Goal: Task Accomplishment & Management: Manage account settings

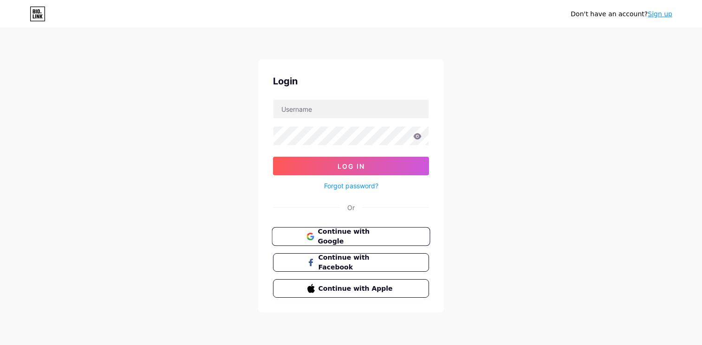
click at [320, 230] on button "Continue with Google" at bounding box center [351, 236] width 158 height 19
click at [323, 110] on input "text" at bounding box center [350, 109] width 155 height 19
type input "prasadeightcap@gmail.com"
click at [419, 137] on icon at bounding box center [418, 136] width 8 height 6
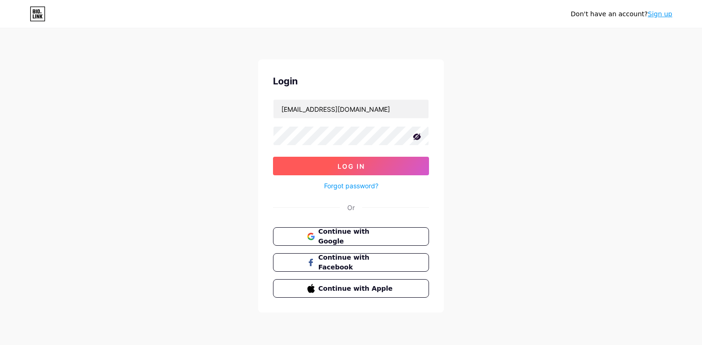
click at [405, 160] on button "Log In" at bounding box center [351, 166] width 156 height 19
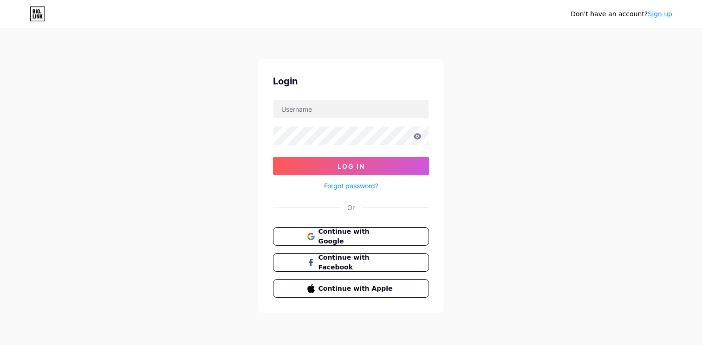
click at [37, 19] on icon at bounding box center [38, 13] width 16 height 15
click at [341, 110] on input "text" at bounding box center [350, 109] width 155 height 19
type input "lingu30@gmail.com"
click at [417, 137] on icon at bounding box center [418, 136] width 8 height 6
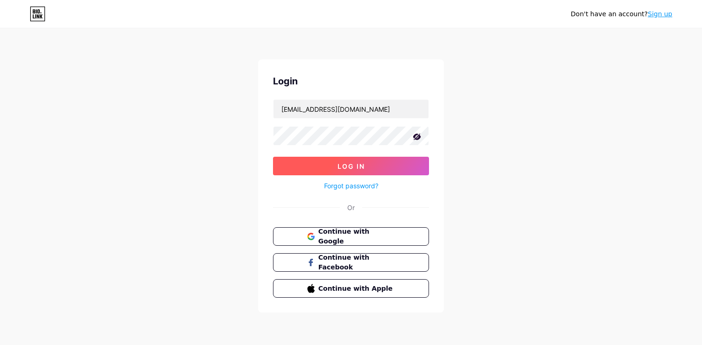
click at [402, 162] on button "Log In" at bounding box center [351, 166] width 156 height 19
click at [344, 162] on button "Log In" at bounding box center [351, 166] width 156 height 19
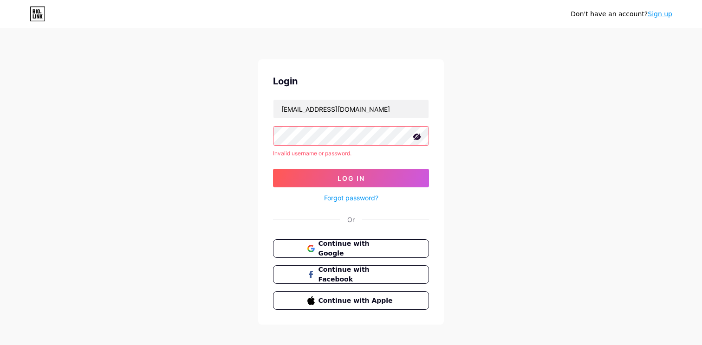
click at [41, 22] on div "Don't have an account? Sign up" at bounding box center [351, 14] width 702 height 28
click at [36, 10] on icon at bounding box center [36, 11] width 1 height 4
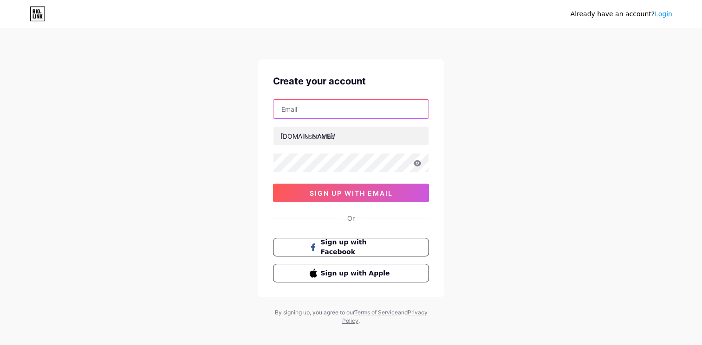
click at [286, 113] on input "text" at bounding box center [350, 109] width 155 height 19
type input "[EMAIL_ADDRESS][DOMAIN_NAME]"
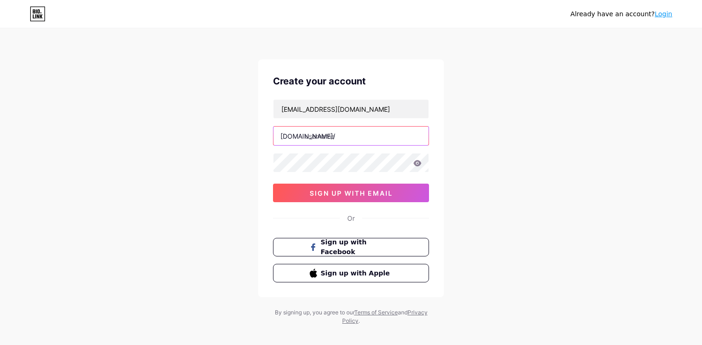
click at [335, 140] on input "text" at bounding box center [350, 136] width 155 height 19
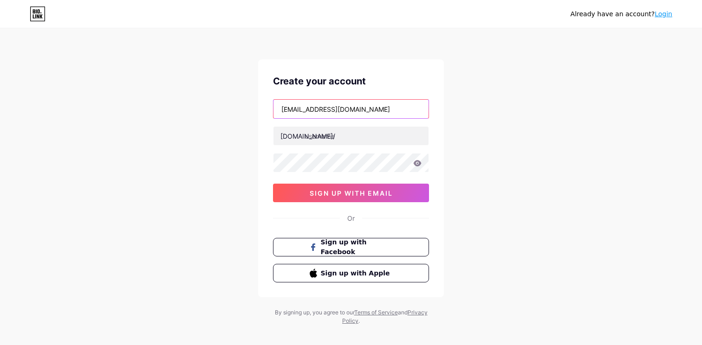
drag, startPoint x: 328, startPoint y: 108, endPoint x: 273, endPoint y: 104, distance: 54.9
click at [273, 104] on input "[EMAIL_ADDRESS][DOMAIN_NAME]" at bounding box center [350, 109] width 155 height 19
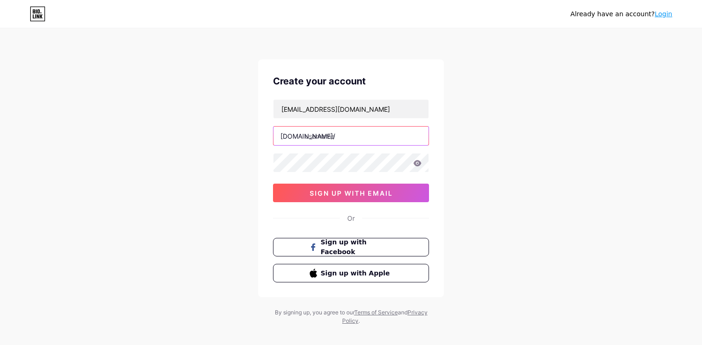
click at [318, 136] on input "text" at bounding box center [350, 136] width 155 height 19
paste input "prasadeightcap"
type input "prasadeightcap"
click at [416, 162] on icon at bounding box center [417, 163] width 8 height 6
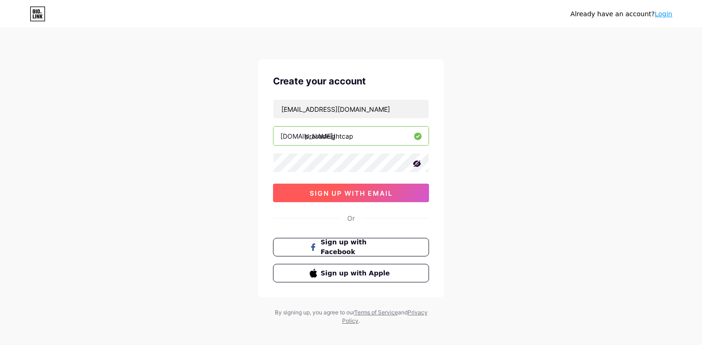
click at [398, 187] on button "sign up with email" at bounding box center [351, 193] width 156 height 19
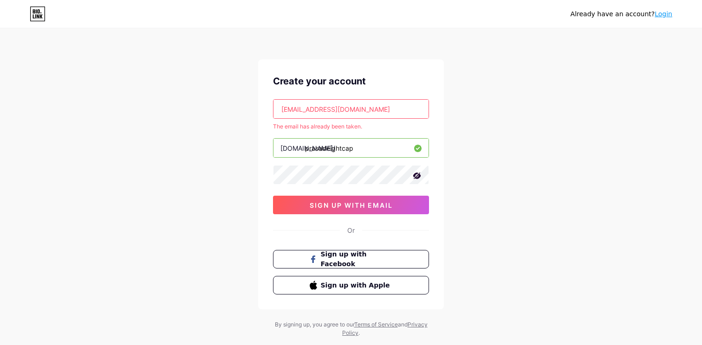
click at [662, 12] on link "Login" at bounding box center [664, 13] width 18 height 7
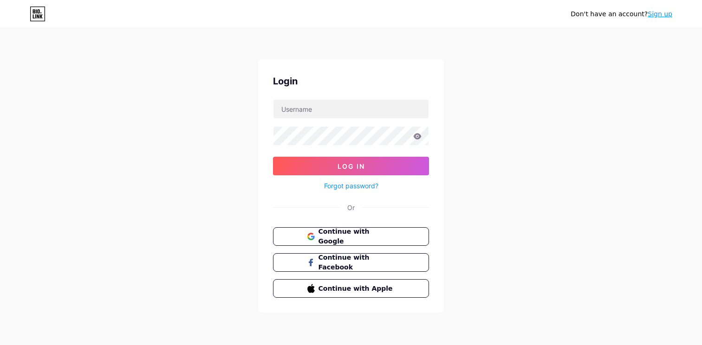
click at [359, 87] on div "Login" at bounding box center [351, 81] width 156 height 14
click at [352, 116] on input "text" at bounding box center [350, 109] width 155 height 19
type input "prasadeightcap@gmail.com"
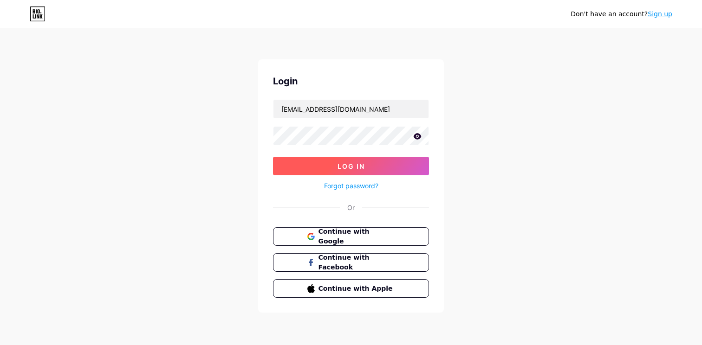
click at [346, 161] on button "Log In" at bounding box center [351, 166] width 156 height 19
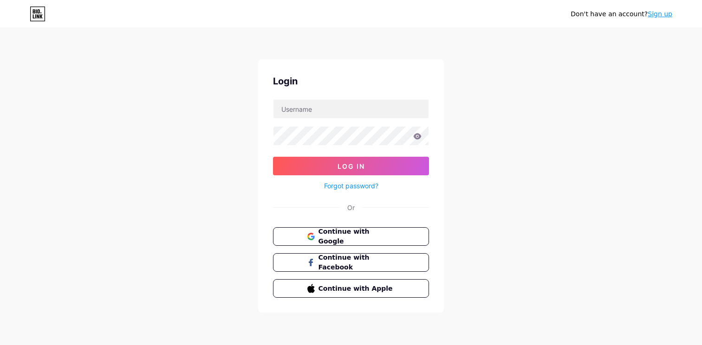
click at [41, 9] on icon at bounding box center [38, 13] width 16 height 15
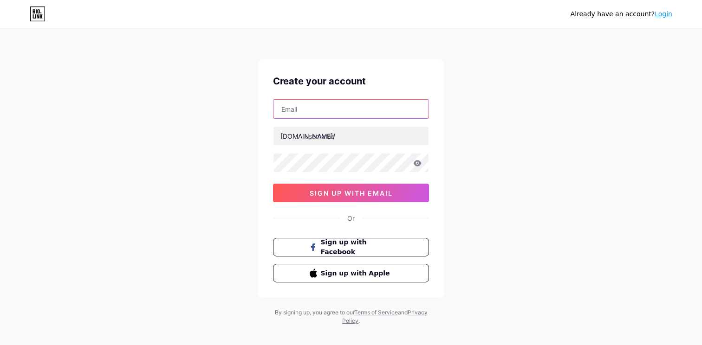
click at [343, 113] on input "text" at bounding box center [350, 109] width 155 height 19
click at [286, 110] on input "pr" at bounding box center [350, 109] width 155 height 19
paste input "[EMAIL_ADDRESS][DOMAIN_NAME]"
type input "[EMAIL_ADDRESS][DOMAIN_NAME]"
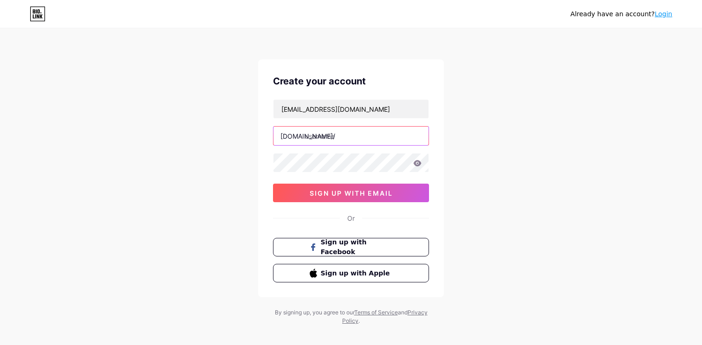
click at [324, 140] on input "text" at bounding box center [350, 136] width 155 height 19
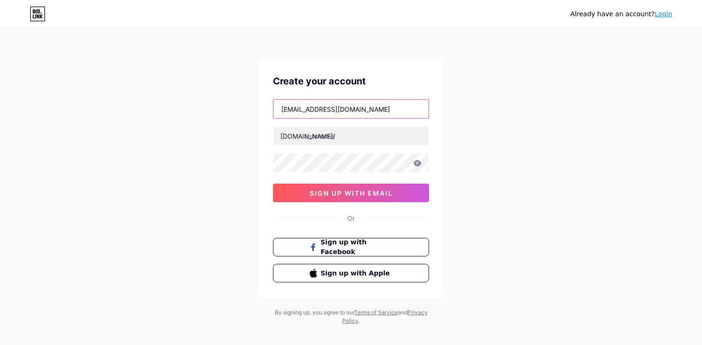
drag, startPoint x: 336, startPoint y: 109, endPoint x: 305, endPoint y: 108, distance: 31.1
click at [305, 108] on input "[EMAIL_ADDRESS][DOMAIN_NAME]" at bounding box center [350, 109] width 155 height 19
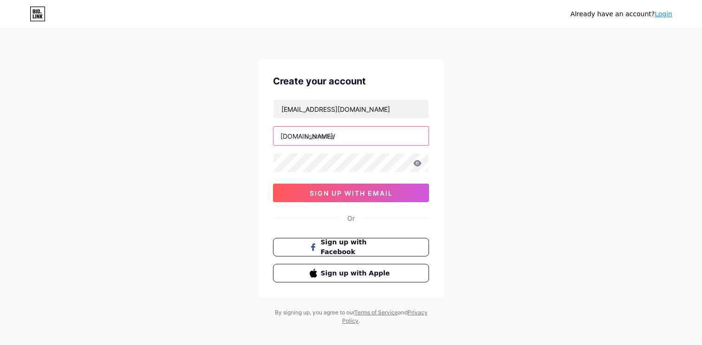
click at [325, 141] on input "text" at bounding box center [350, 136] width 155 height 19
paste input "8capmena"
type input "8capmena"
click at [420, 164] on icon at bounding box center [418, 163] width 8 height 6
click at [416, 164] on icon at bounding box center [417, 163] width 8 height 6
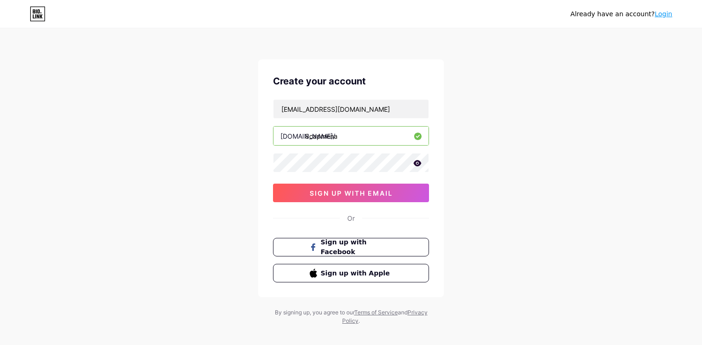
click at [421, 161] on icon at bounding box center [417, 163] width 8 height 6
click at [350, 192] on span "sign up with email" at bounding box center [351, 193] width 83 height 8
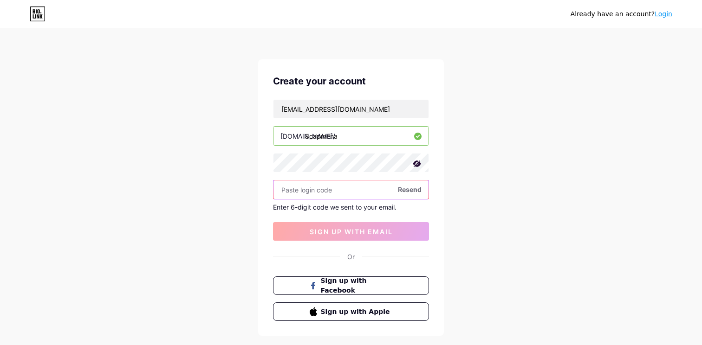
paste input "625608"
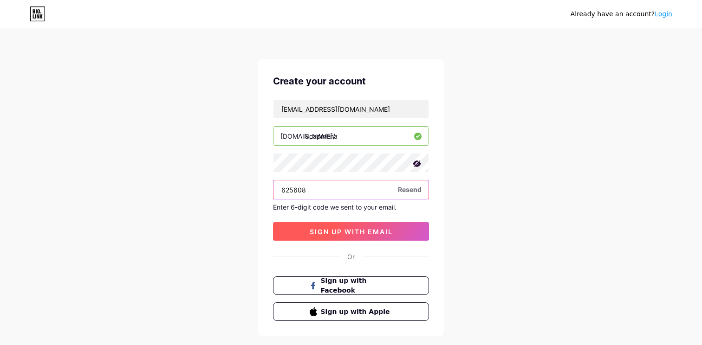
type input "625608"
click at [337, 229] on span "sign up with email" at bounding box center [351, 232] width 83 height 8
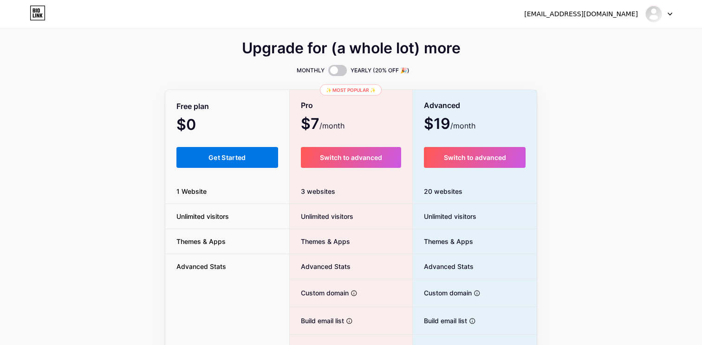
click at [209, 162] on button "Get Started" at bounding box center [227, 157] width 102 height 21
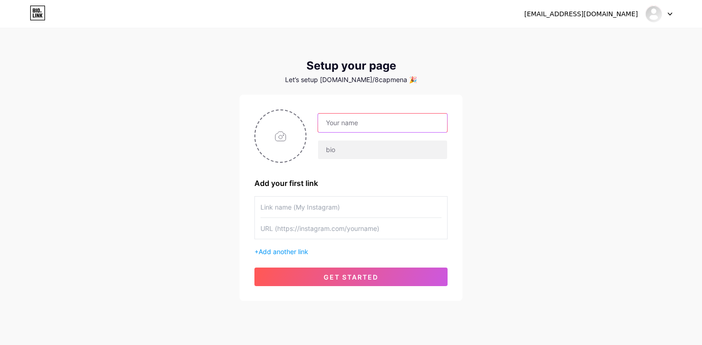
click at [361, 118] on input "text" at bounding box center [382, 123] width 129 height 19
type input "[PERSON_NAME]"
click at [356, 146] on input "text" at bounding box center [382, 150] width 129 height 19
type input "Senior Sales Manager [PERSON_NAME]"
click at [296, 203] on input "text" at bounding box center [350, 207] width 181 height 21
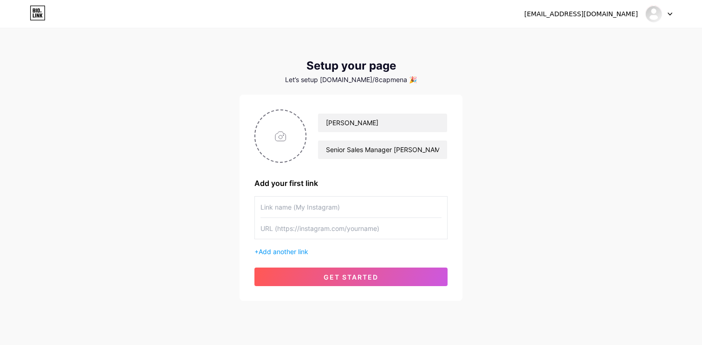
click at [299, 230] on input "text" at bounding box center [350, 228] width 181 height 21
click at [287, 136] on input "file" at bounding box center [280, 136] width 50 height 52
type input "C:\fakepath\WhatsApp Image [DATE] 10.09.39.jpeg"
click at [299, 117] on icon at bounding box center [300, 116] width 3 height 3
click at [286, 151] on input "file" at bounding box center [280, 136] width 50 height 52
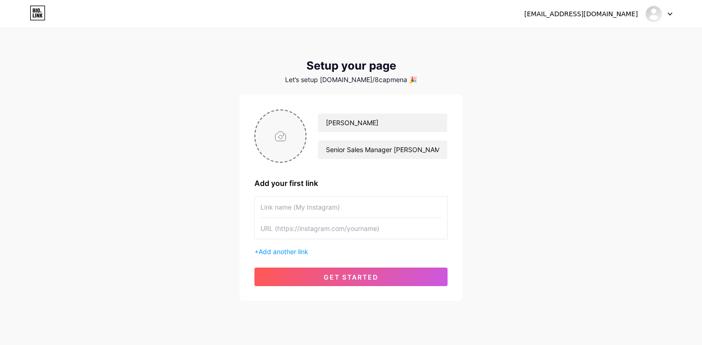
type input "C:\fakepath\WhatsApp Image [DATE] 10.09.39 copy.jpeg"
click at [299, 252] on span "Add another link" at bounding box center [284, 252] width 50 height 8
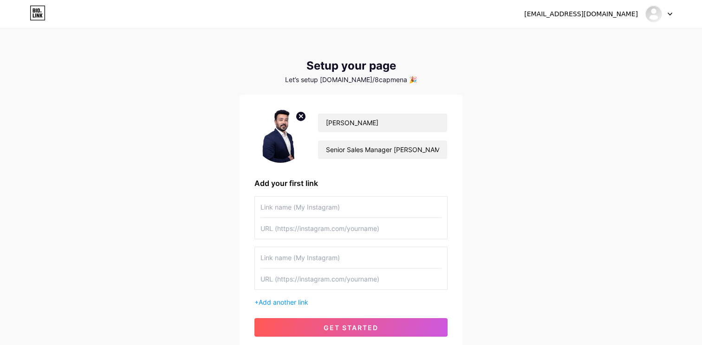
scroll to position [9, 0]
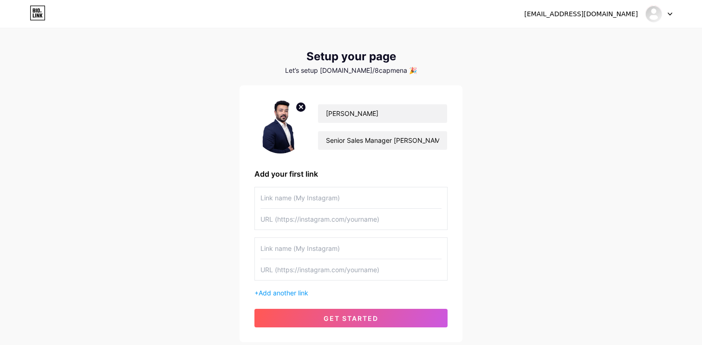
click at [305, 201] on input "text" at bounding box center [350, 198] width 181 height 21
click at [664, 13] on div at bounding box center [658, 14] width 27 height 17
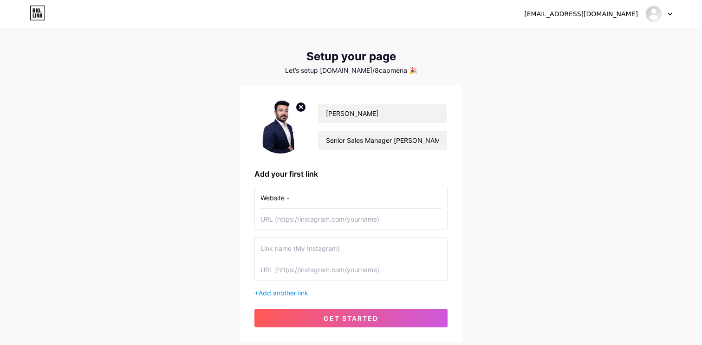
click at [318, 197] on input "Website -" at bounding box center [350, 198] width 181 height 21
paste input "[URL][DOMAIN_NAME]"
click at [292, 200] on input "Website -[URL][DOMAIN_NAME]" at bounding box center [350, 198] width 181 height 21
click at [398, 203] on input "Website - [URL][DOMAIN_NAME]" at bounding box center [350, 198] width 181 height 21
click at [292, 198] on input "Website - [URL][DOMAIN_NAME])" at bounding box center [350, 198] width 181 height 21
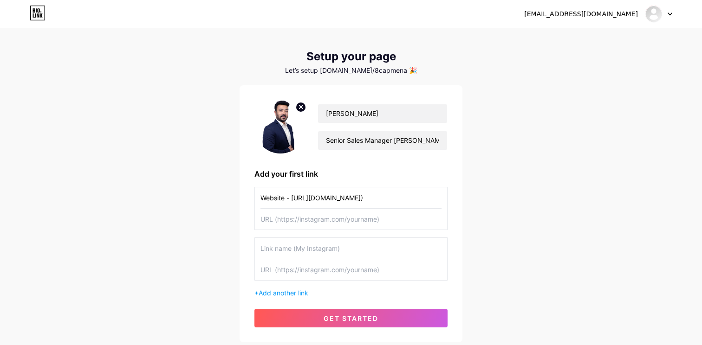
type input "Website - ([URL][DOMAIN_NAME])"
drag, startPoint x: 399, startPoint y: 194, endPoint x: 149, endPoint y: 195, distance: 250.7
click at [149, 195] on div "[EMAIL_ADDRESS][DOMAIN_NAME] Dashboard Logout Setup your page Let’s setup [DOMA…" at bounding box center [351, 182] width 702 height 382
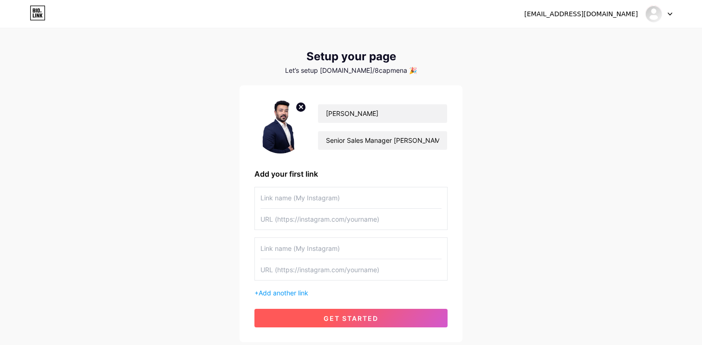
click at [277, 317] on button "get started" at bounding box center [350, 318] width 193 height 19
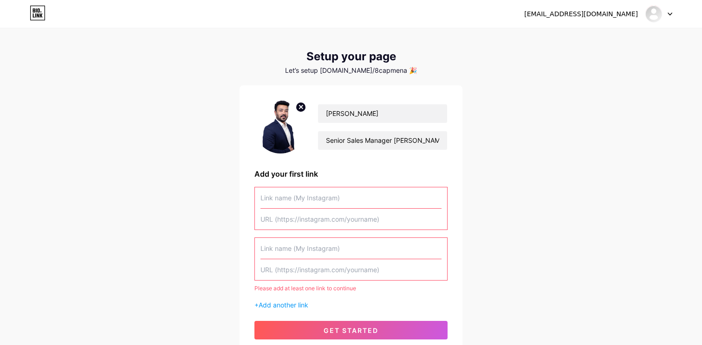
click at [296, 205] on input "text" at bounding box center [350, 198] width 181 height 21
click at [283, 261] on input "text" at bounding box center [350, 270] width 181 height 21
click at [298, 205] on input "text" at bounding box center [350, 198] width 181 height 21
paste input "[URL][DOMAIN_NAME]"
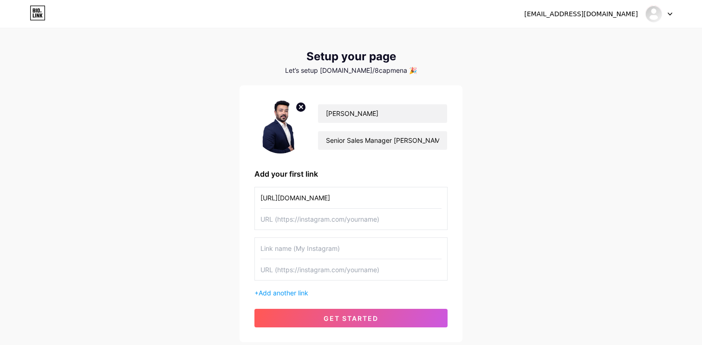
drag, startPoint x: 359, startPoint y: 194, endPoint x: 250, endPoint y: 195, distance: 109.1
click at [250, 195] on div "[PERSON_NAME] Senior Sales Manager [GEOGRAPHIC_DATA] Add your first link [URL][…" at bounding box center [351, 213] width 223 height 257
type input "[URL][DOMAIN_NAME]"
click at [297, 219] on input "text" at bounding box center [350, 219] width 181 height 21
paste input "[URL][DOMAIN_NAME]"
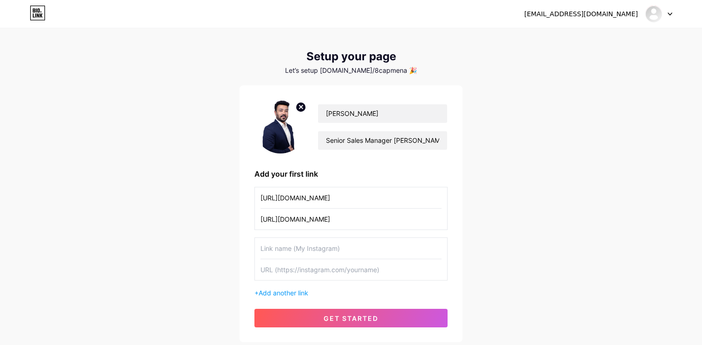
type input "[URL][DOMAIN_NAME]"
click at [297, 193] on input "[URL][DOMAIN_NAME]" at bounding box center [350, 198] width 181 height 21
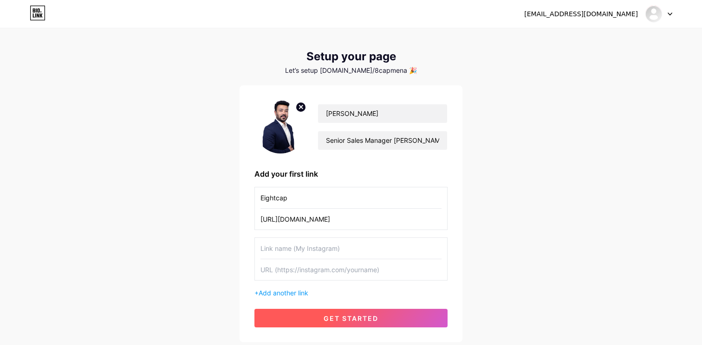
type input "Eightcap"
click at [327, 319] on span "get started" at bounding box center [351, 319] width 55 height 8
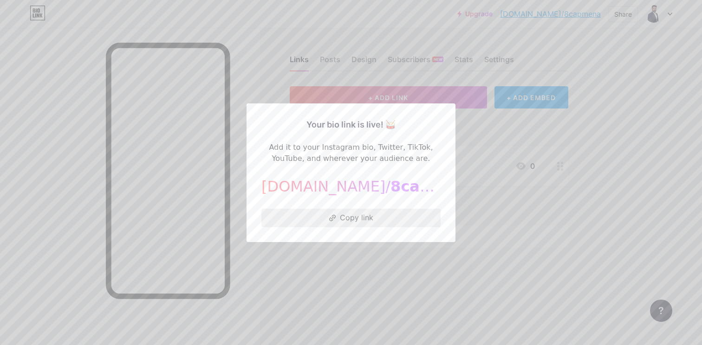
click at [350, 217] on button "Copy link" at bounding box center [350, 218] width 179 height 19
click at [469, 118] on div at bounding box center [351, 172] width 702 height 345
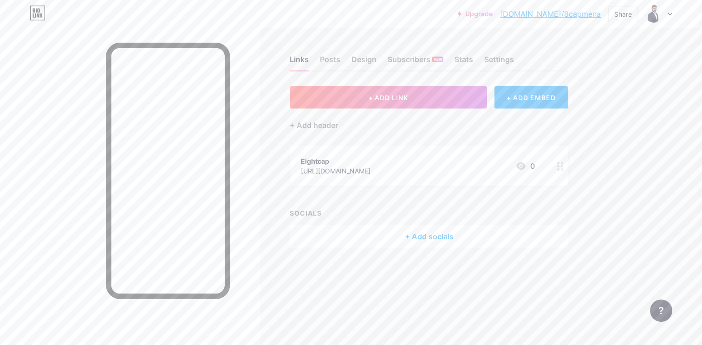
click at [558, 166] on circle at bounding box center [558, 166] width 2 height 2
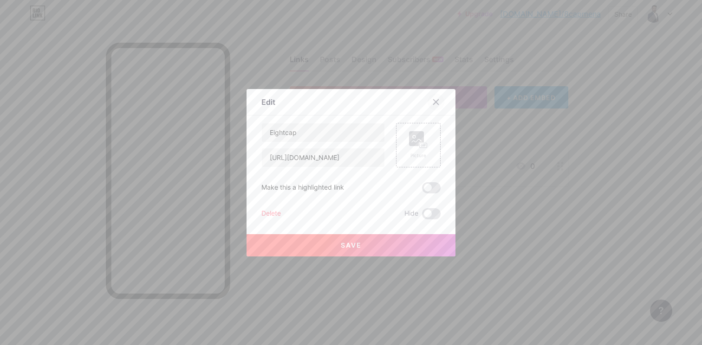
click at [433, 100] on icon at bounding box center [435, 101] width 7 height 7
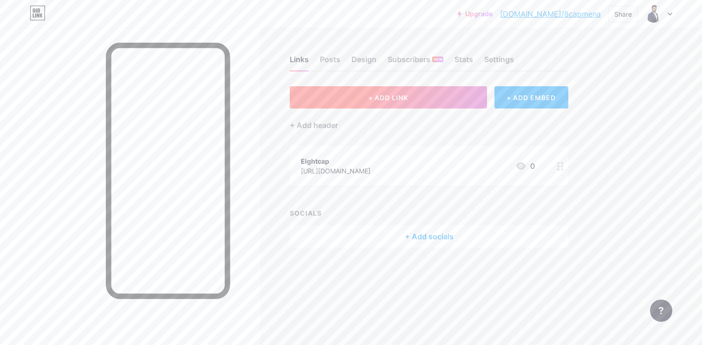
click at [366, 97] on button "+ ADD LINK" at bounding box center [388, 97] width 197 height 22
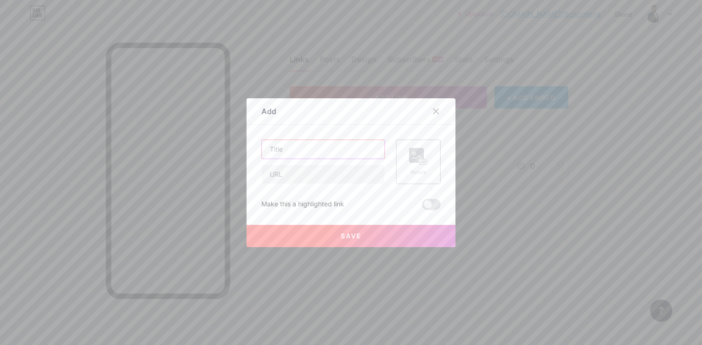
click at [312, 154] on input "text" at bounding box center [323, 149] width 123 height 19
type input "Number"
click at [309, 181] on input "text" at bounding box center [323, 174] width 123 height 19
click at [306, 180] on input "text" at bounding box center [323, 174] width 123 height 19
paste input "[PHONE_NUMBER]"
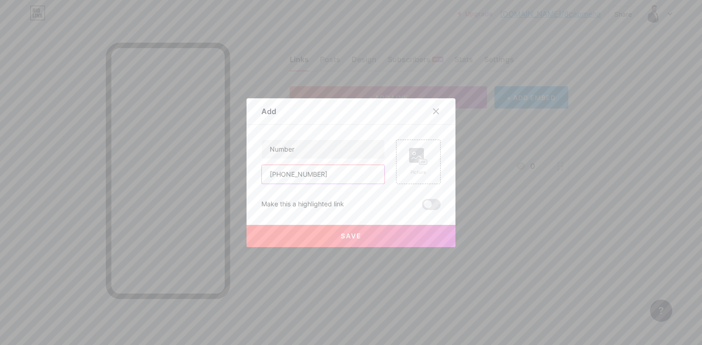
type input "[PHONE_NUMBER]"
drag, startPoint x: 330, startPoint y: 235, endPoint x: 408, endPoint y: 194, distance: 87.6
click at [408, 194] on div "Number [PHONE_NUMBER] Picture Make this a highlighted link Save" at bounding box center [350, 175] width 179 height 71
click at [435, 207] on span at bounding box center [431, 204] width 19 height 11
click at [422, 207] on input "checkbox" at bounding box center [422, 207] width 0 height 0
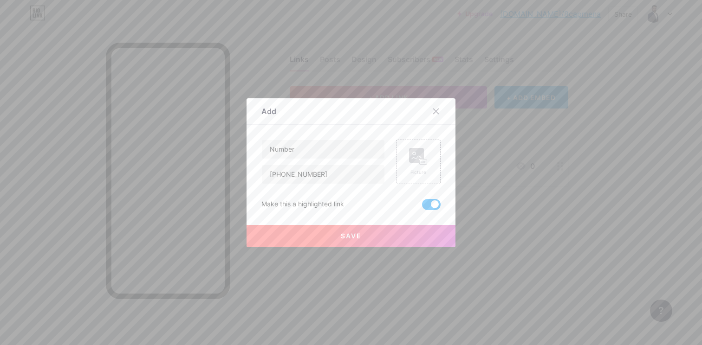
click at [360, 240] on button "Save" at bounding box center [351, 236] width 209 height 22
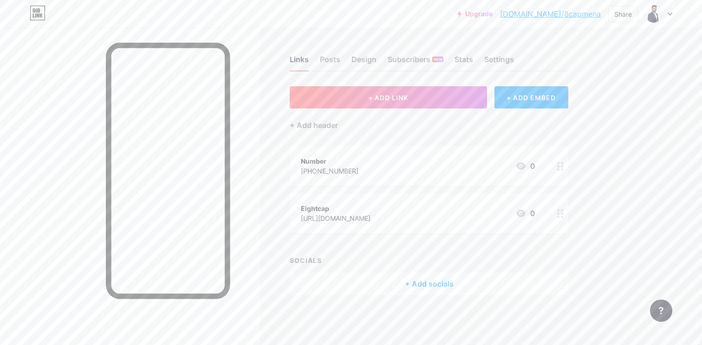
click at [558, 169] on circle at bounding box center [558, 170] width 2 height 2
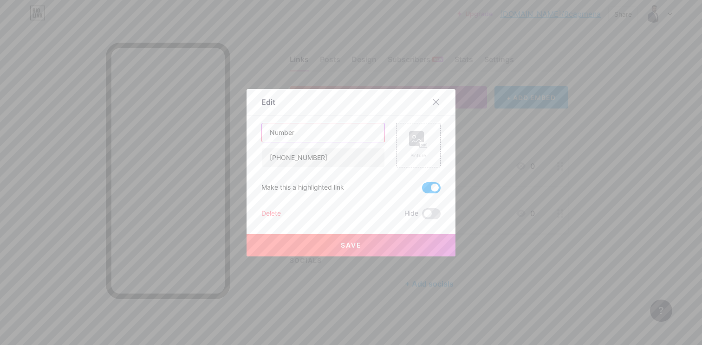
click at [271, 135] on input "Number" at bounding box center [323, 132] width 123 height 19
click at [334, 132] on input "Contact Number" at bounding box center [323, 132] width 123 height 19
type input "Contact No."
click at [354, 249] on span "Save" at bounding box center [351, 245] width 21 height 8
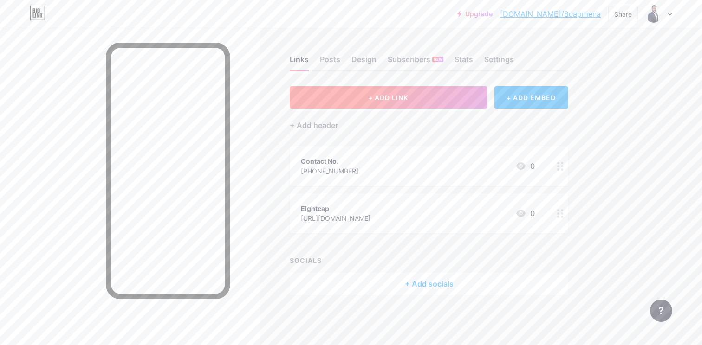
click at [361, 106] on button "+ ADD LINK" at bounding box center [388, 97] width 197 height 22
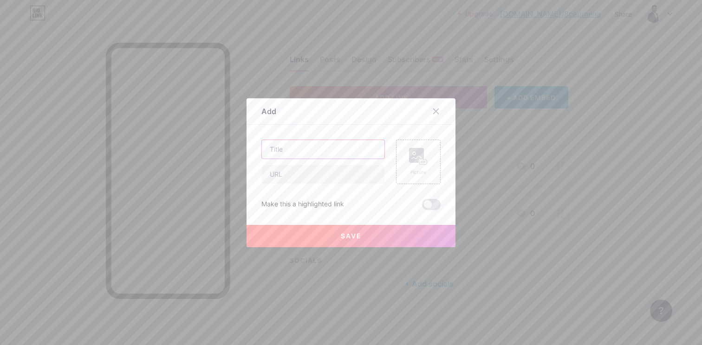
click at [342, 153] on input "text" at bounding box center [323, 149] width 123 height 19
type input "Email"
click at [331, 177] on input "text" at bounding box center [323, 174] width 123 height 19
paste input "[PERSON_NAME][EMAIL_ADDRESS][PERSON_NAME][DOMAIN_NAME]"
type input "[PERSON_NAME][EMAIL_ADDRESS][PERSON_NAME][DOMAIN_NAME]"
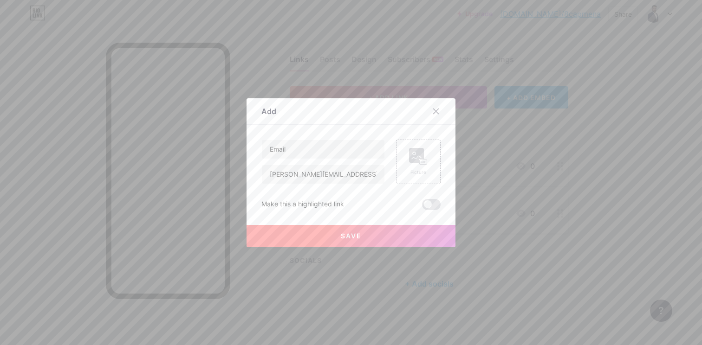
click at [357, 237] on span "Save" at bounding box center [351, 236] width 21 height 8
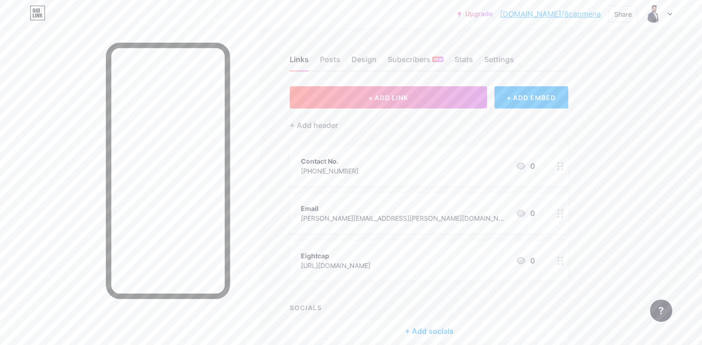
click at [562, 213] on circle at bounding box center [562, 214] width 2 height 2
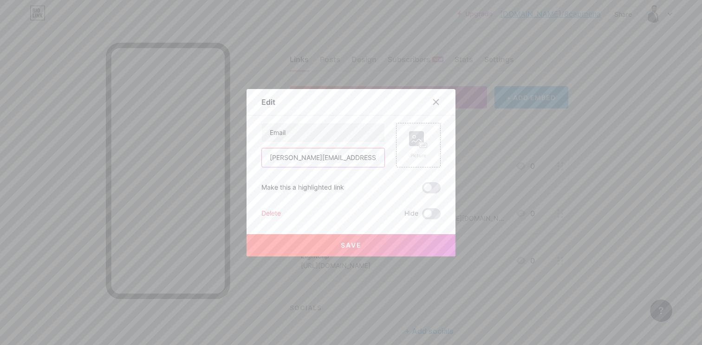
click at [329, 160] on input "[PERSON_NAME][EMAIL_ADDRESS][PERSON_NAME][DOMAIN_NAME]" at bounding box center [323, 158] width 123 height 19
paste input "prasad.jadhav"
type input "[EMAIL_ADDRESS][DOMAIN_NAME]"
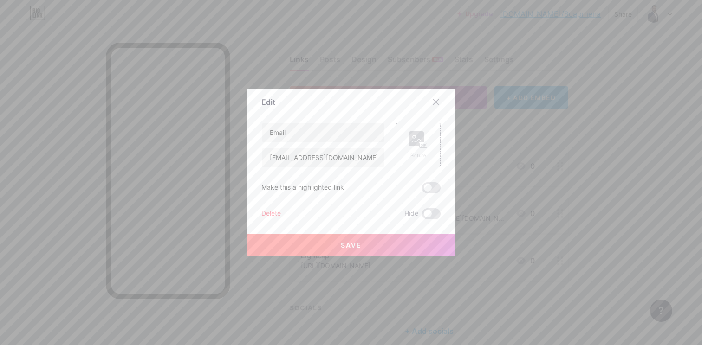
click at [342, 242] on span "Save" at bounding box center [351, 245] width 21 height 8
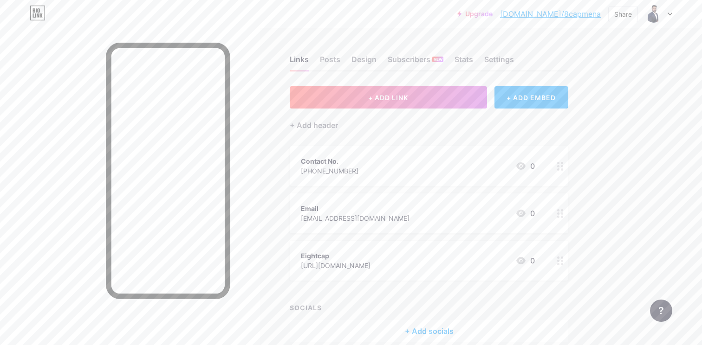
click at [564, 212] on div at bounding box center [560, 214] width 16 height 40
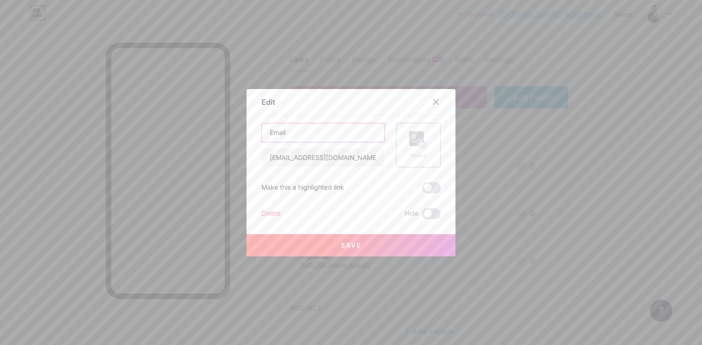
click at [318, 133] on input "Email" at bounding box center [323, 132] width 123 height 19
type input "Email ID"
click at [346, 251] on button "Save" at bounding box center [351, 245] width 209 height 22
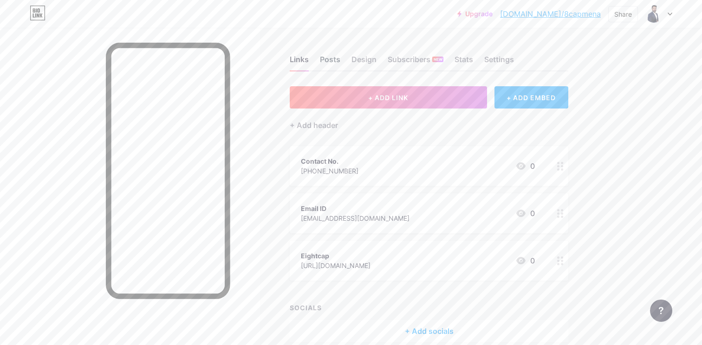
click at [332, 58] on div "Posts" at bounding box center [330, 62] width 20 height 17
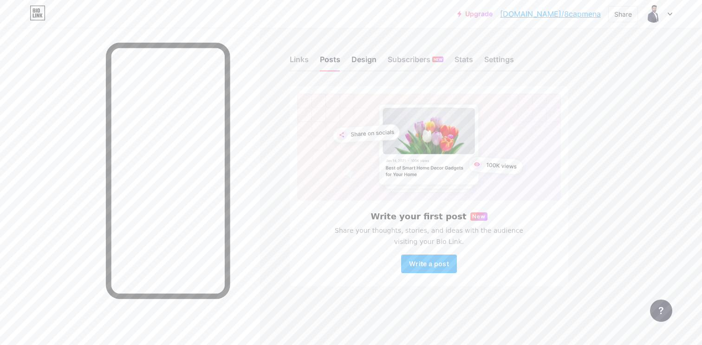
click at [363, 64] on div "Design" at bounding box center [363, 62] width 25 height 17
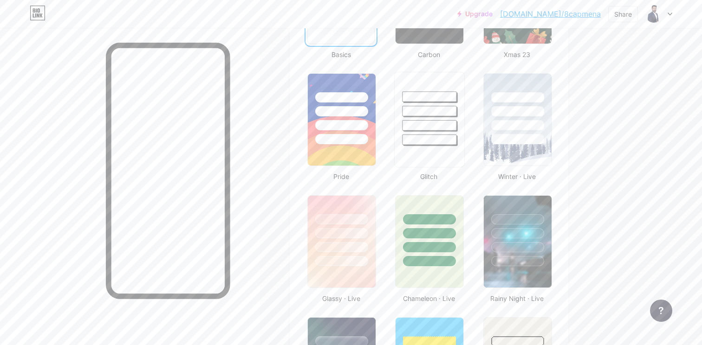
scroll to position [354, 0]
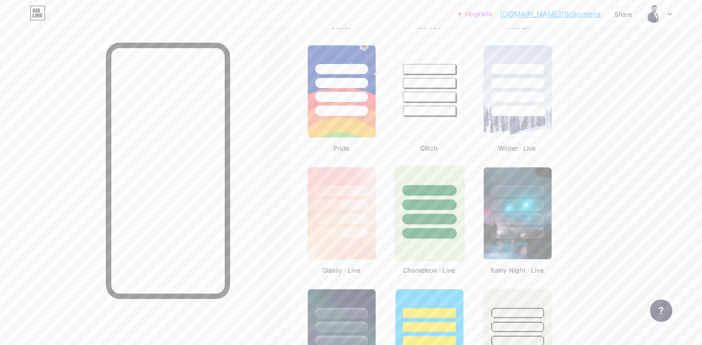
click at [422, 247] on div at bounding box center [429, 214] width 71 height 96
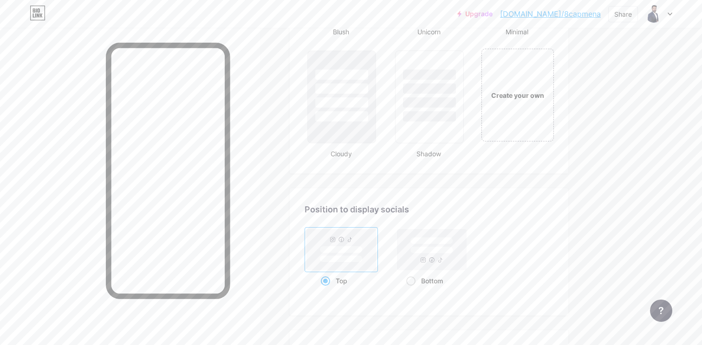
scroll to position [1090, 0]
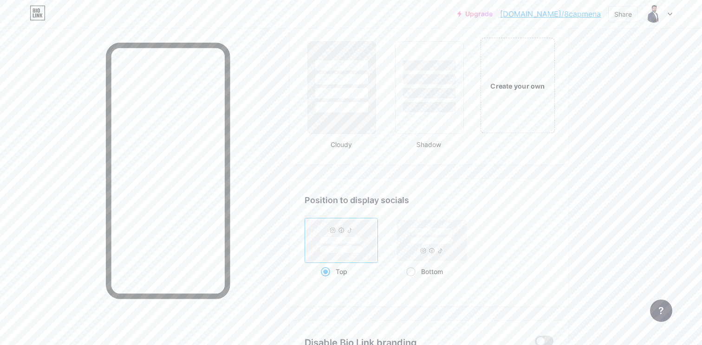
click at [513, 84] on div "Create your own" at bounding box center [517, 86] width 70 height 10
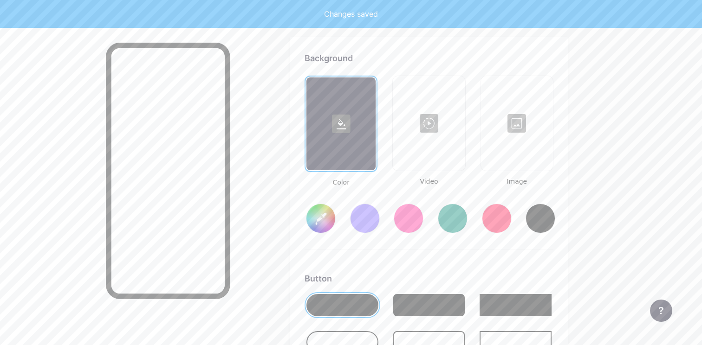
type input "#ffffff"
type input "#000000"
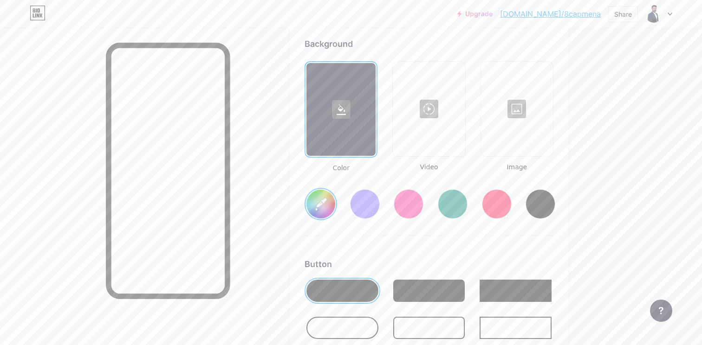
click at [455, 201] on div at bounding box center [453, 204] width 30 height 30
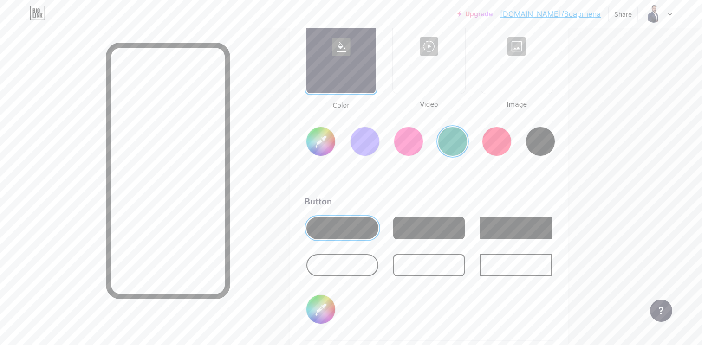
scroll to position [1337, 0]
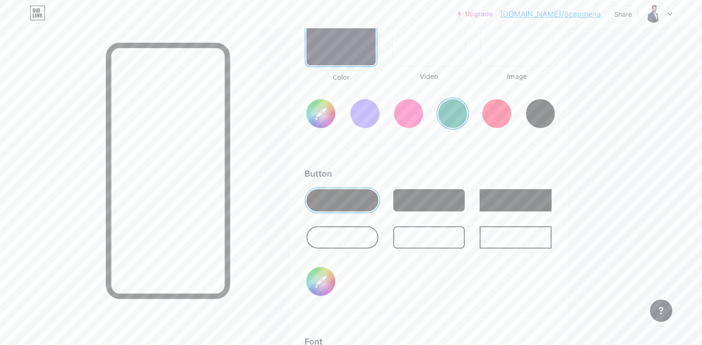
click at [325, 114] on input "#008873" at bounding box center [320, 113] width 29 height 29
click at [343, 197] on div at bounding box center [342, 200] width 72 height 22
click at [326, 110] on input "#008873" at bounding box center [320, 113] width 29 height 29
type input "#0a2616"
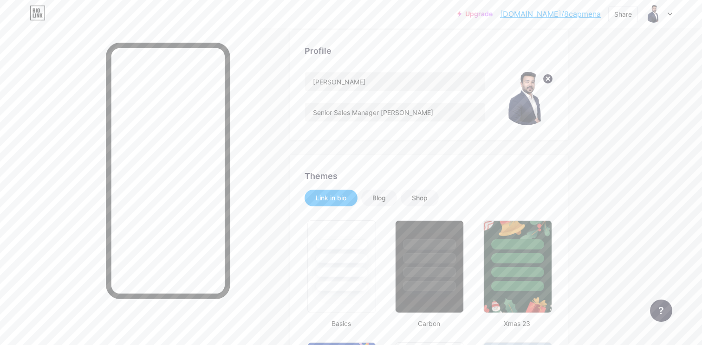
scroll to position [0, 0]
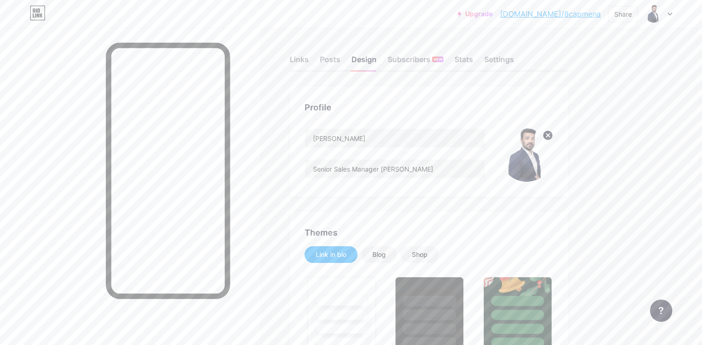
click at [526, 165] on img at bounding box center [526, 155] width 53 height 53
click at [545, 136] on circle at bounding box center [548, 135] width 10 height 10
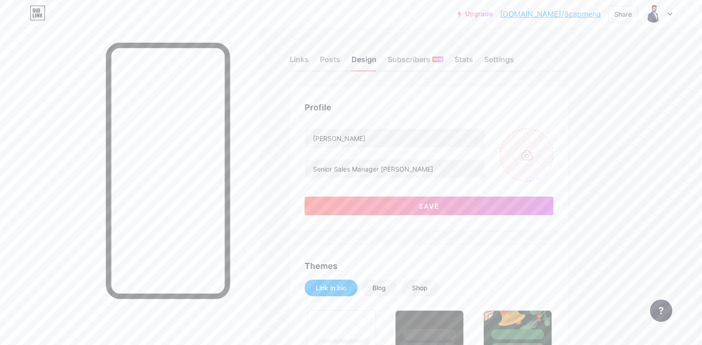
click at [530, 149] on input "file" at bounding box center [526, 155] width 53 height 53
click at [527, 160] on input "file" at bounding box center [526, 155] width 53 height 53
type input "C:\fakepath\Prasad 2.png"
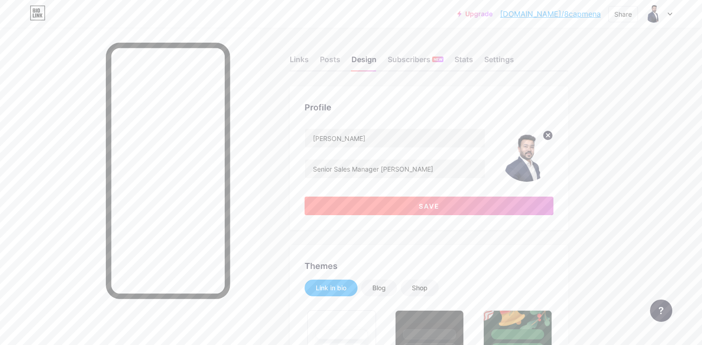
click at [425, 210] on button "Save" at bounding box center [429, 206] width 249 height 19
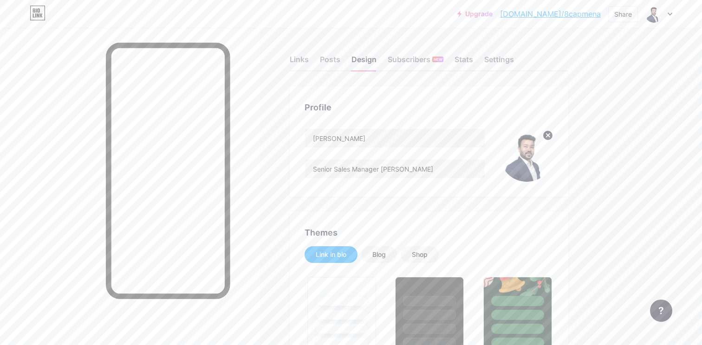
click at [423, 110] on div "Profile" at bounding box center [429, 107] width 249 height 13
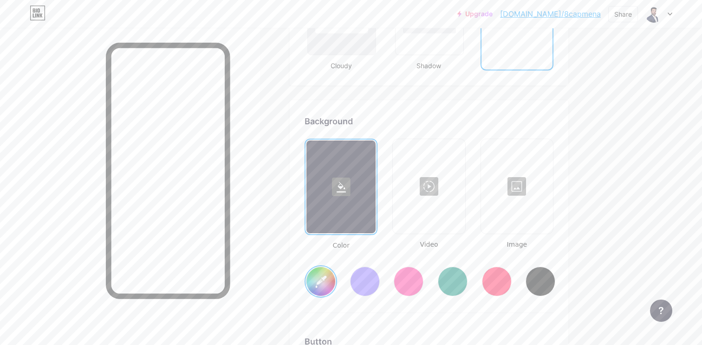
scroll to position [1190, 0]
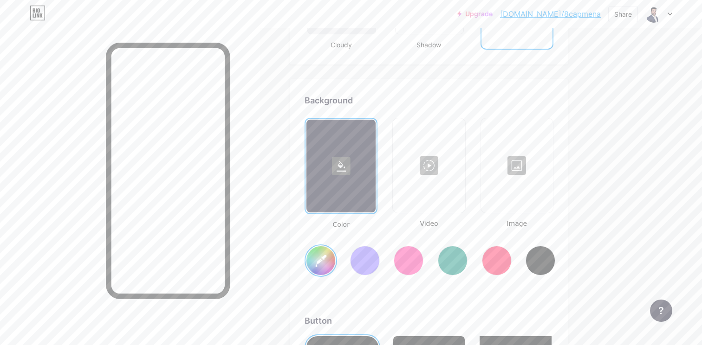
click at [320, 256] on input "#0a2616" at bounding box center [320, 261] width 29 height 29
click at [325, 256] on input "#0a2616" at bounding box center [320, 261] width 29 height 29
click at [325, 263] on input "#eb2616" at bounding box center [320, 261] width 29 height 29
click at [320, 256] on input "#ebf616" at bounding box center [320, 261] width 29 height 29
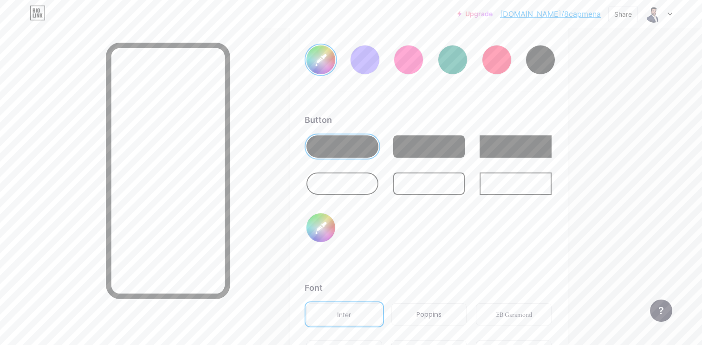
scroll to position [1439, 0]
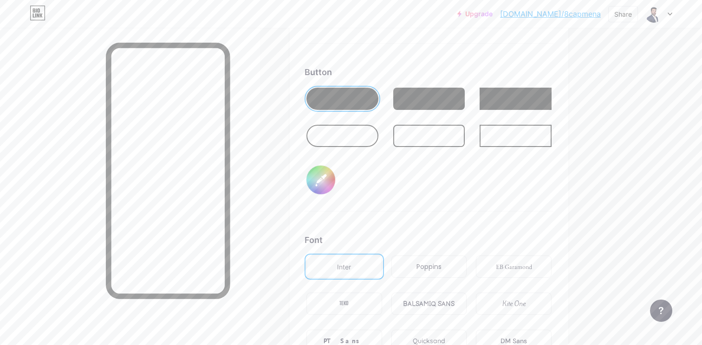
click at [321, 176] on input "#000000" at bounding box center [320, 180] width 29 height 29
type input "#ebf6ef"
type input "#010000"
type input "#ebf6ef"
type input "#120000"
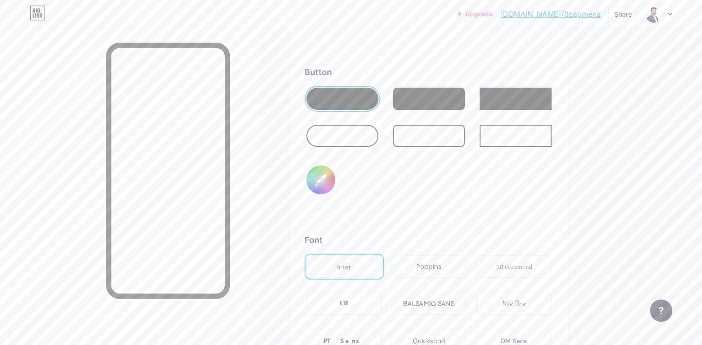
type input "#ebf6ef"
type input "#120600"
type input "#ebf6ef"
type input "#124000"
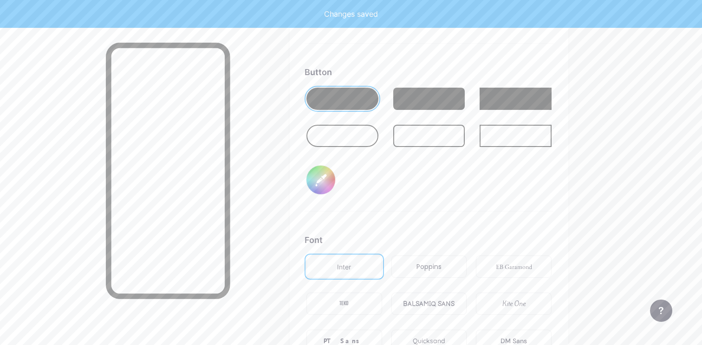
type input "#ebf6ef"
type input "#124000"
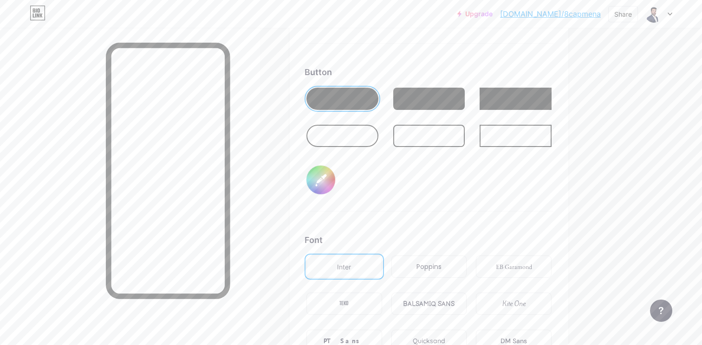
click at [324, 182] on input "#124000" at bounding box center [320, 180] width 29 height 29
type input "#ebf6ef"
type input "#124003"
type input "#ebf6ef"
type input "#124024"
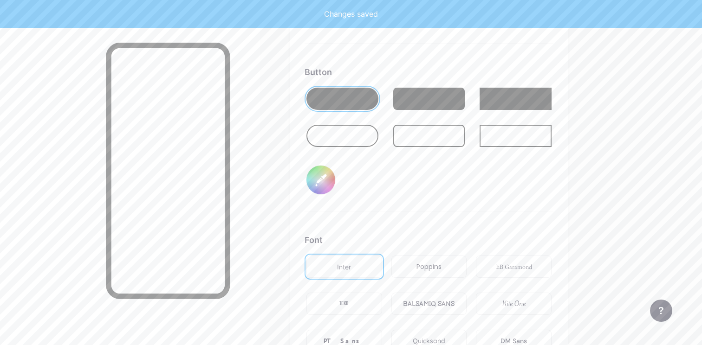
type input "#ebf6ef"
type input "#124024"
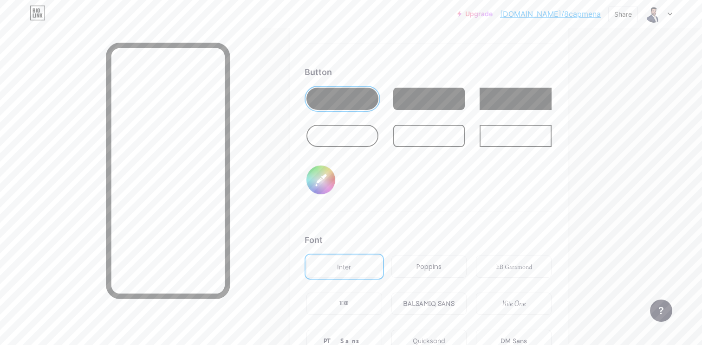
click at [448, 235] on div "Font" at bounding box center [429, 240] width 249 height 13
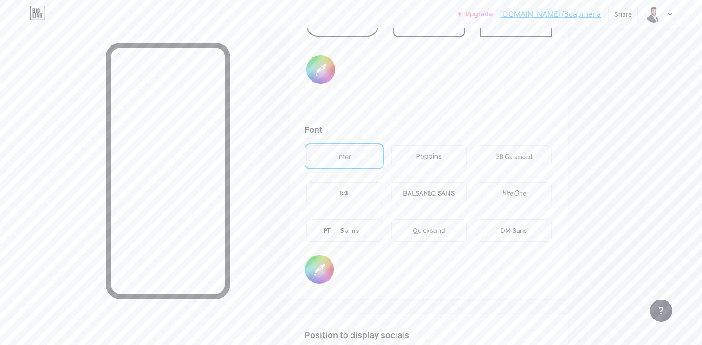
scroll to position [1551, 0]
click at [515, 229] on div "DM Sans" at bounding box center [513, 230] width 26 height 10
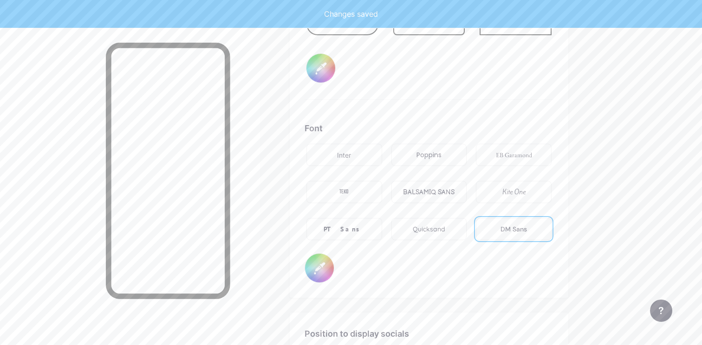
type input "#ebf6ef"
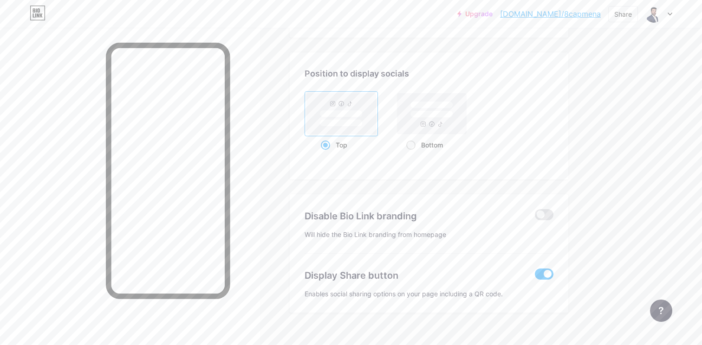
scroll to position [1826, 0]
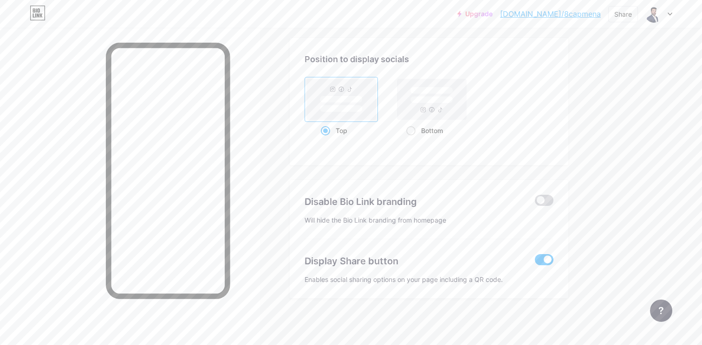
click at [542, 202] on span at bounding box center [544, 200] width 19 height 11
click at [535, 203] on input "checkbox" at bounding box center [535, 203] width 0 height 0
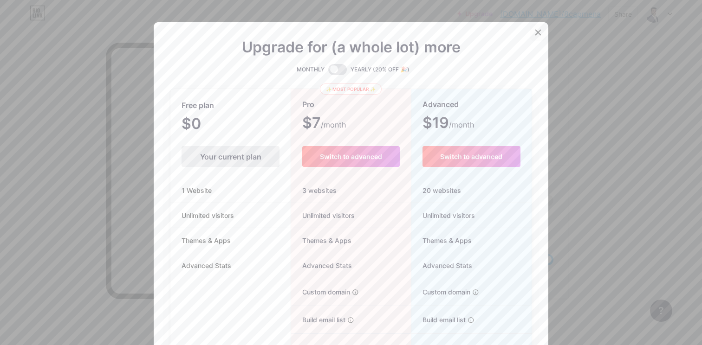
click at [538, 34] on icon at bounding box center [537, 32] width 7 height 7
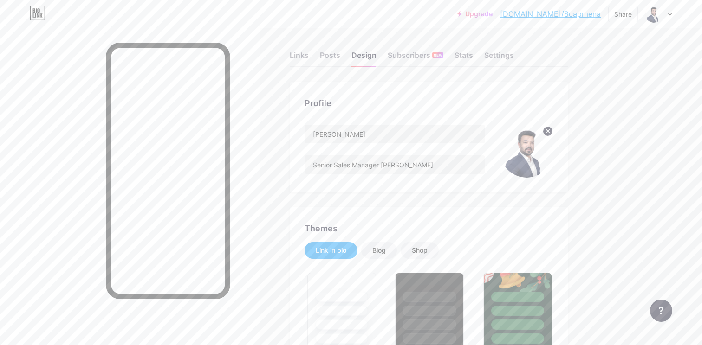
scroll to position [0, 0]
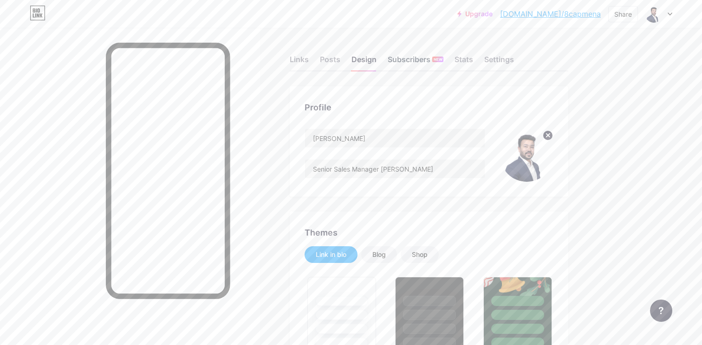
click at [412, 59] on div "Subscribers NEW" at bounding box center [416, 62] width 56 height 17
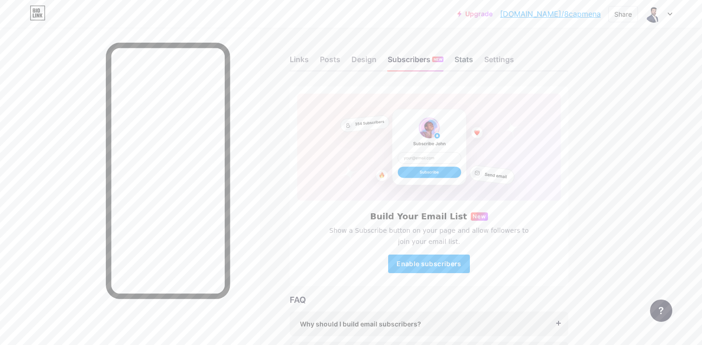
click at [460, 59] on div "Stats" at bounding box center [463, 62] width 19 height 17
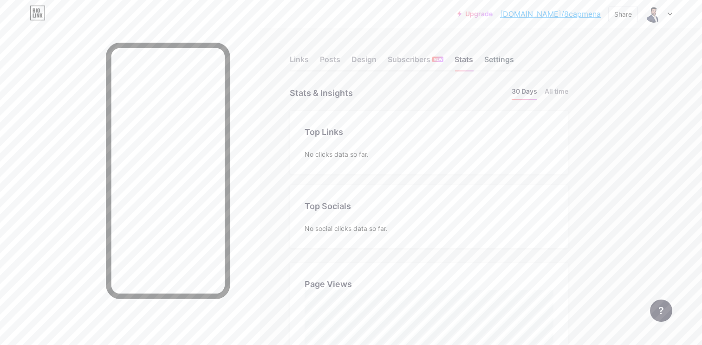
click at [493, 61] on div "Settings" at bounding box center [499, 62] width 30 height 17
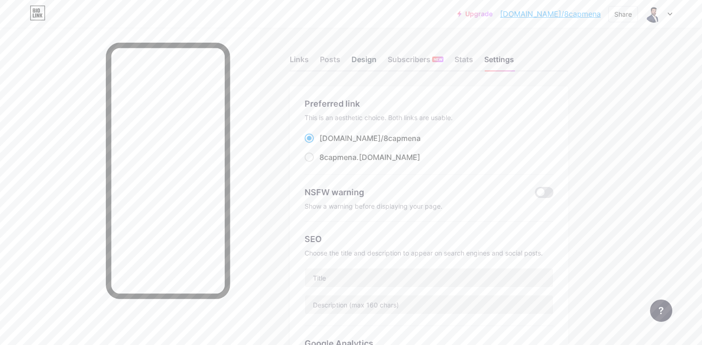
click at [363, 64] on div "Design" at bounding box center [363, 62] width 25 height 17
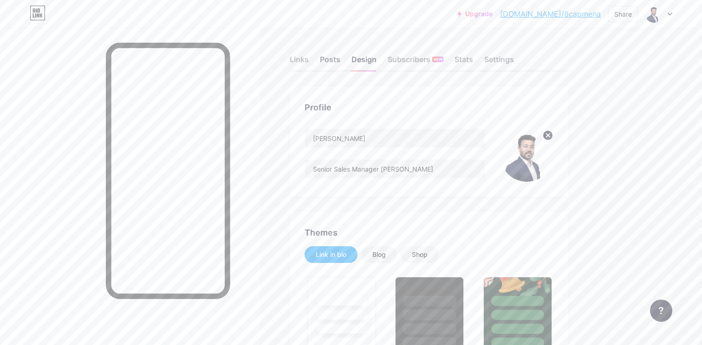
click at [330, 58] on div "Posts" at bounding box center [330, 62] width 20 height 17
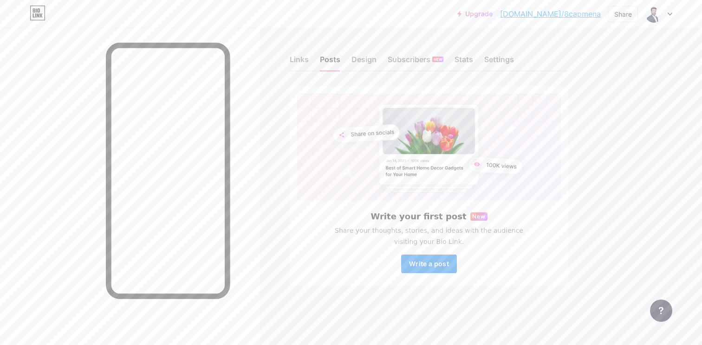
click at [422, 268] on button "Write a post" at bounding box center [429, 264] width 56 height 19
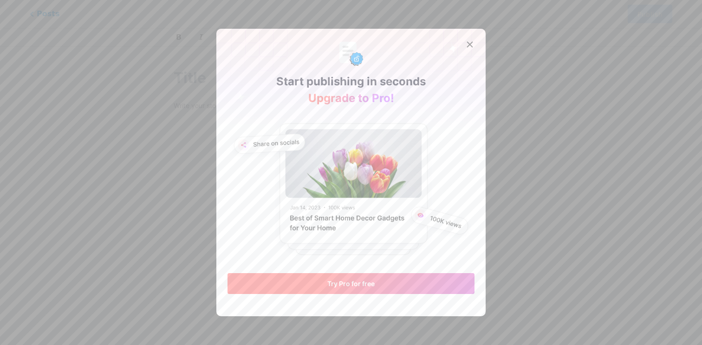
click at [344, 293] on button "Try Pro for free" at bounding box center [350, 283] width 247 height 21
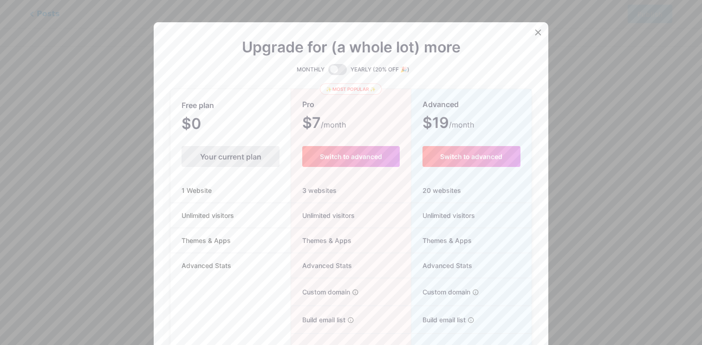
click at [221, 125] on span "$0 /month" at bounding box center [204, 124] width 45 height 13
click at [536, 27] on div at bounding box center [538, 32] width 17 height 17
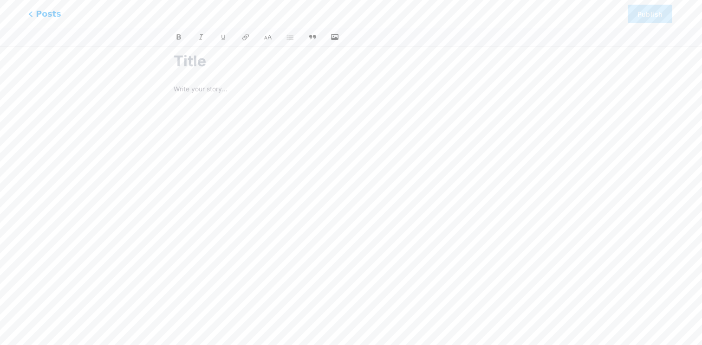
click at [33, 14] on span "Posts" at bounding box center [44, 14] width 33 height 12
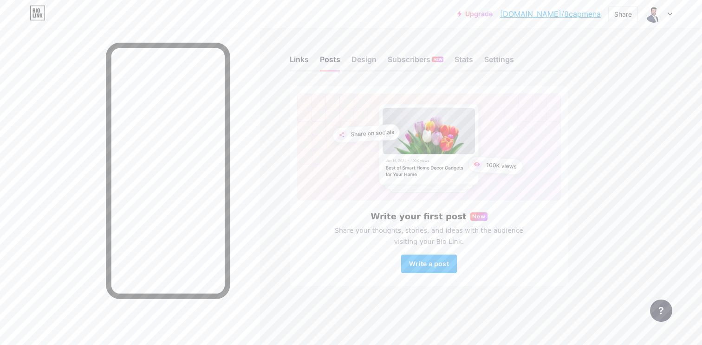
click at [292, 54] on div "Links" at bounding box center [299, 62] width 19 height 17
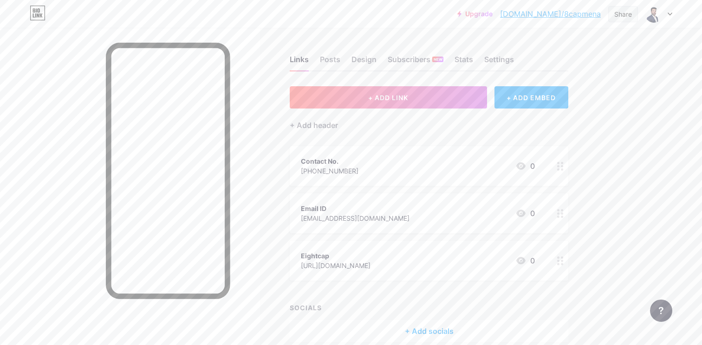
click at [623, 13] on div "Share" at bounding box center [623, 14] width 18 height 10
click at [592, 63] on div "Get my QR code" at bounding box center [568, 70] width 138 height 22
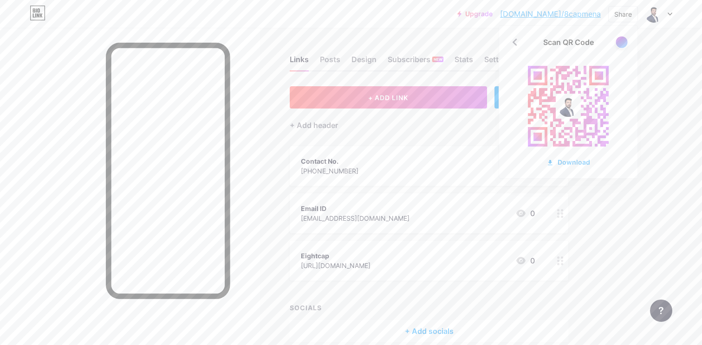
click at [625, 45] on div at bounding box center [622, 42] width 12 height 12
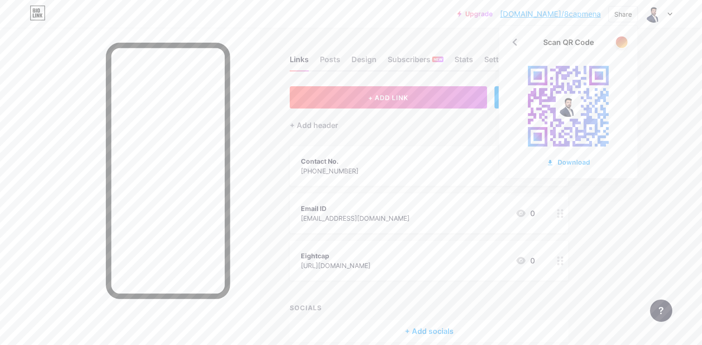
click at [625, 45] on div at bounding box center [622, 42] width 12 height 12
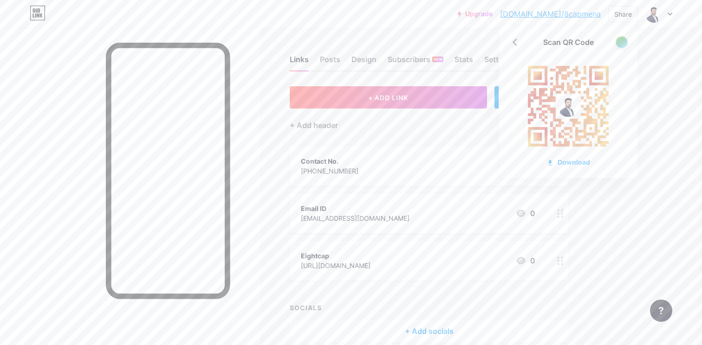
click at [625, 45] on div at bounding box center [622, 42] width 12 height 12
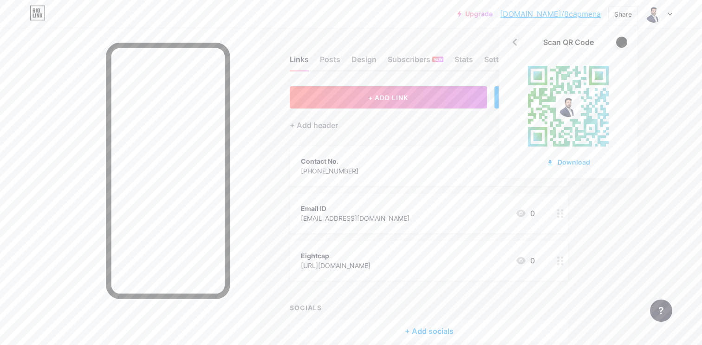
click at [516, 44] on icon at bounding box center [514, 42] width 15 height 15
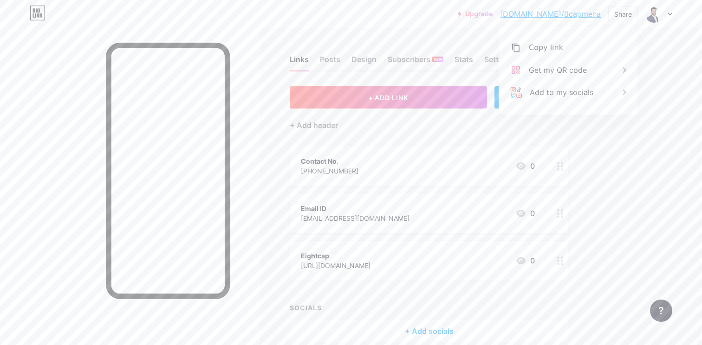
click at [669, 86] on div "Upgrade [DOMAIN_NAME]/8capme... [DOMAIN_NAME]/8capmena Share Copy link [URL][DO…" at bounding box center [351, 194] width 702 height 389
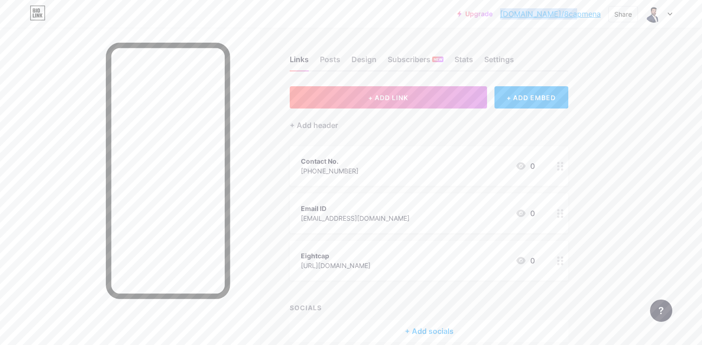
copy link "[DOMAIN_NAME]/8capmena"
click at [516, 100] on div "+ ADD EMBED" at bounding box center [531, 97] width 74 height 22
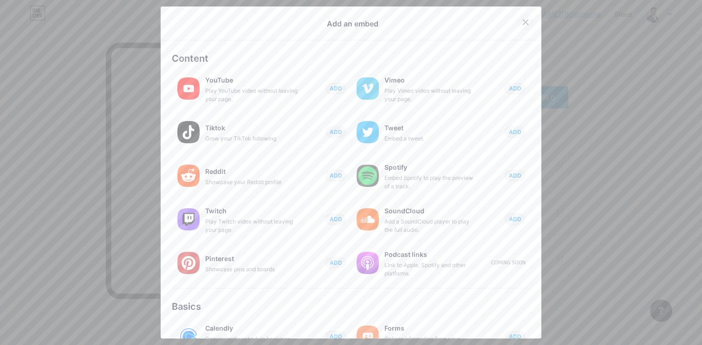
click at [526, 20] on div at bounding box center [525, 22] width 17 height 17
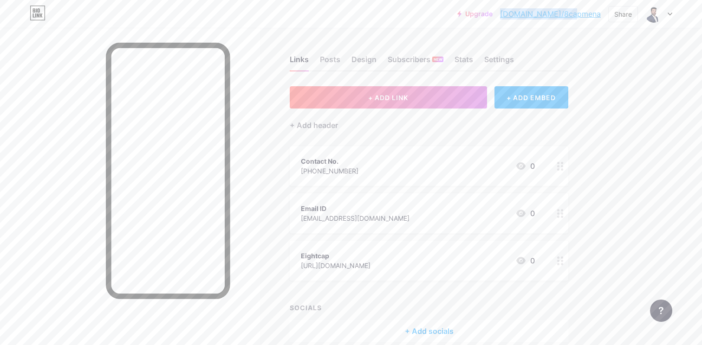
copy link "[DOMAIN_NAME]/8capmena"
